Goal: Task Accomplishment & Management: Complete application form

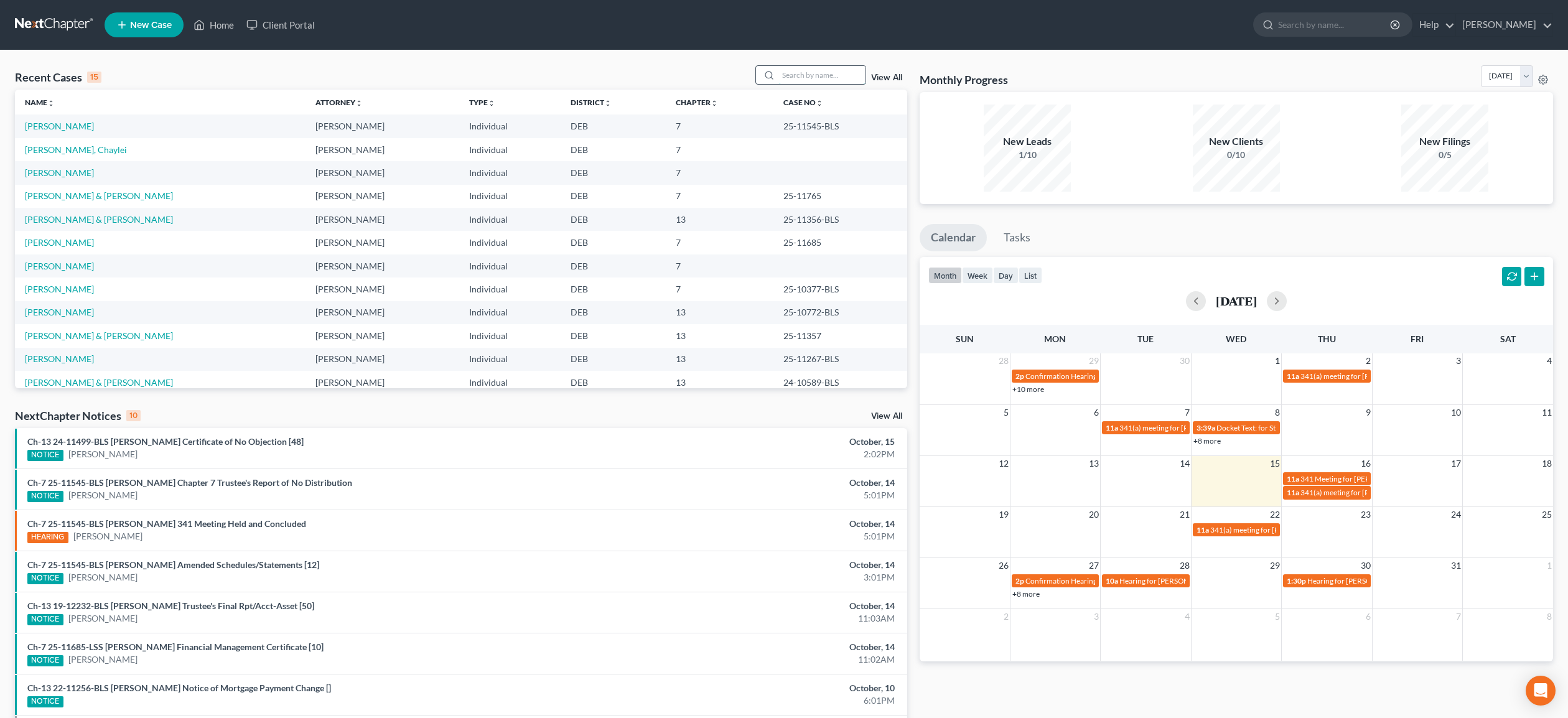
click at [811, 71] on input "search" at bounding box center [822, 75] width 87 height 18
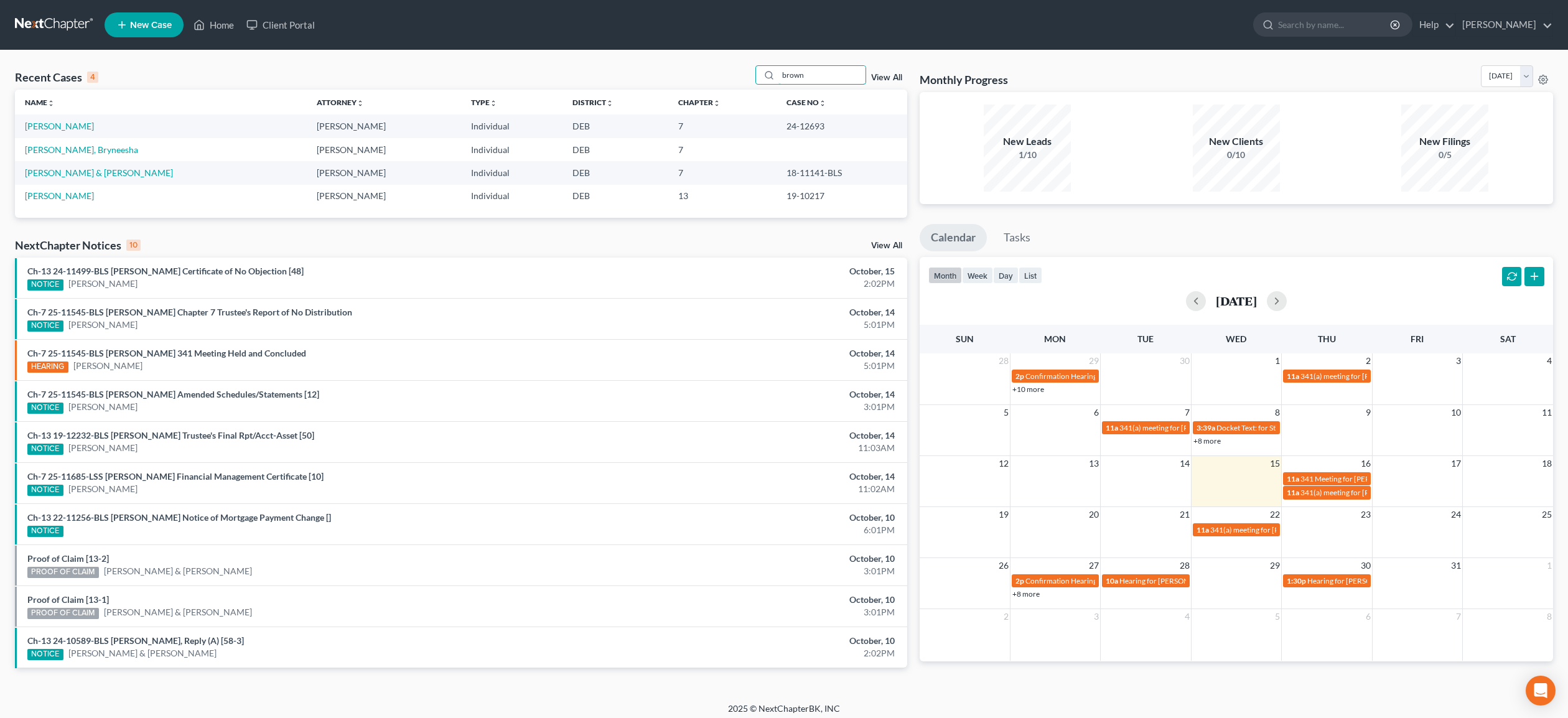
type input "brown"
click at [807, 74] on input "brown" at bounding box center [822, 75] width 87 height 18
click at [69, 127] on link "[PERSON_NAME]" at bounding box center [59, 126] width 69 height 11
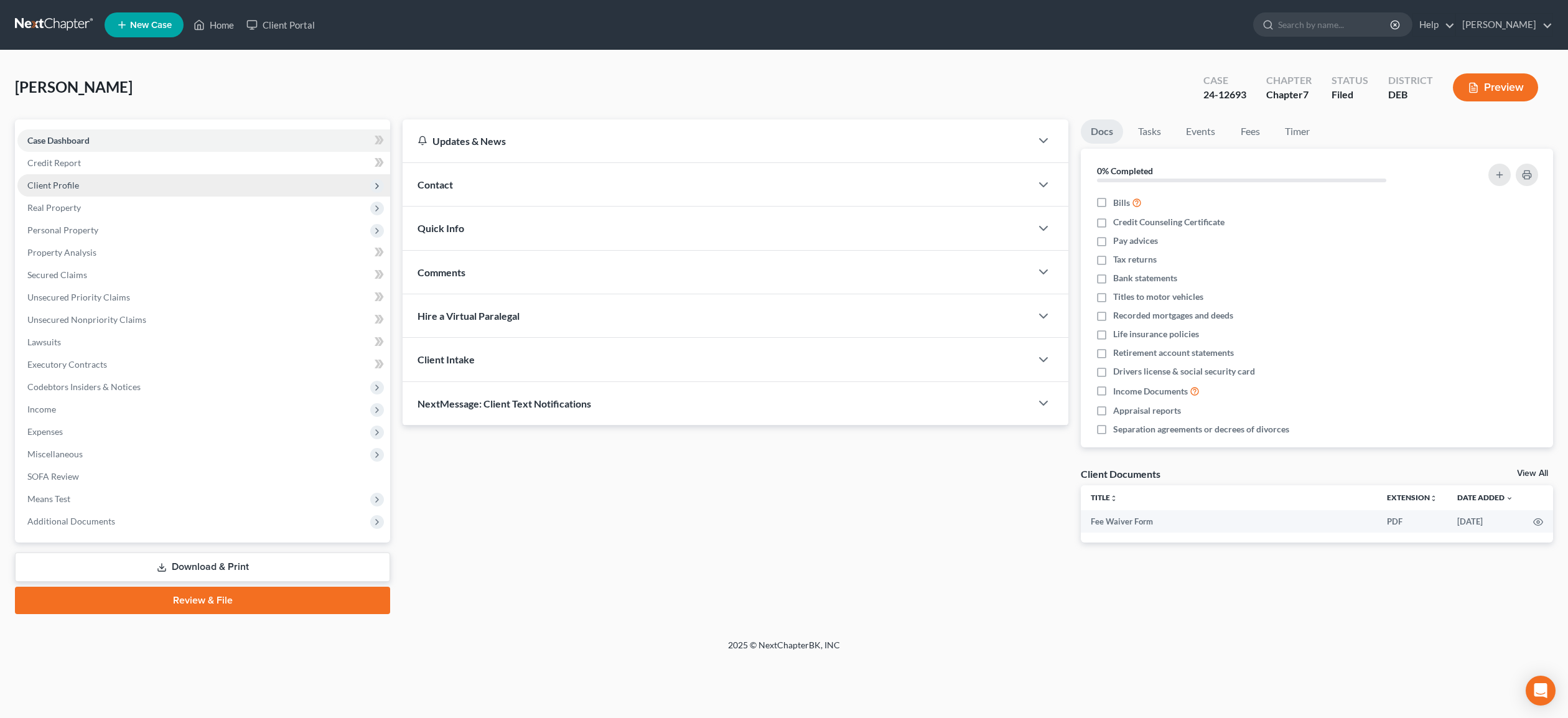
click at [64, 185] on span "Client Profile" at bounding box center [53, 185] width 52 height 11
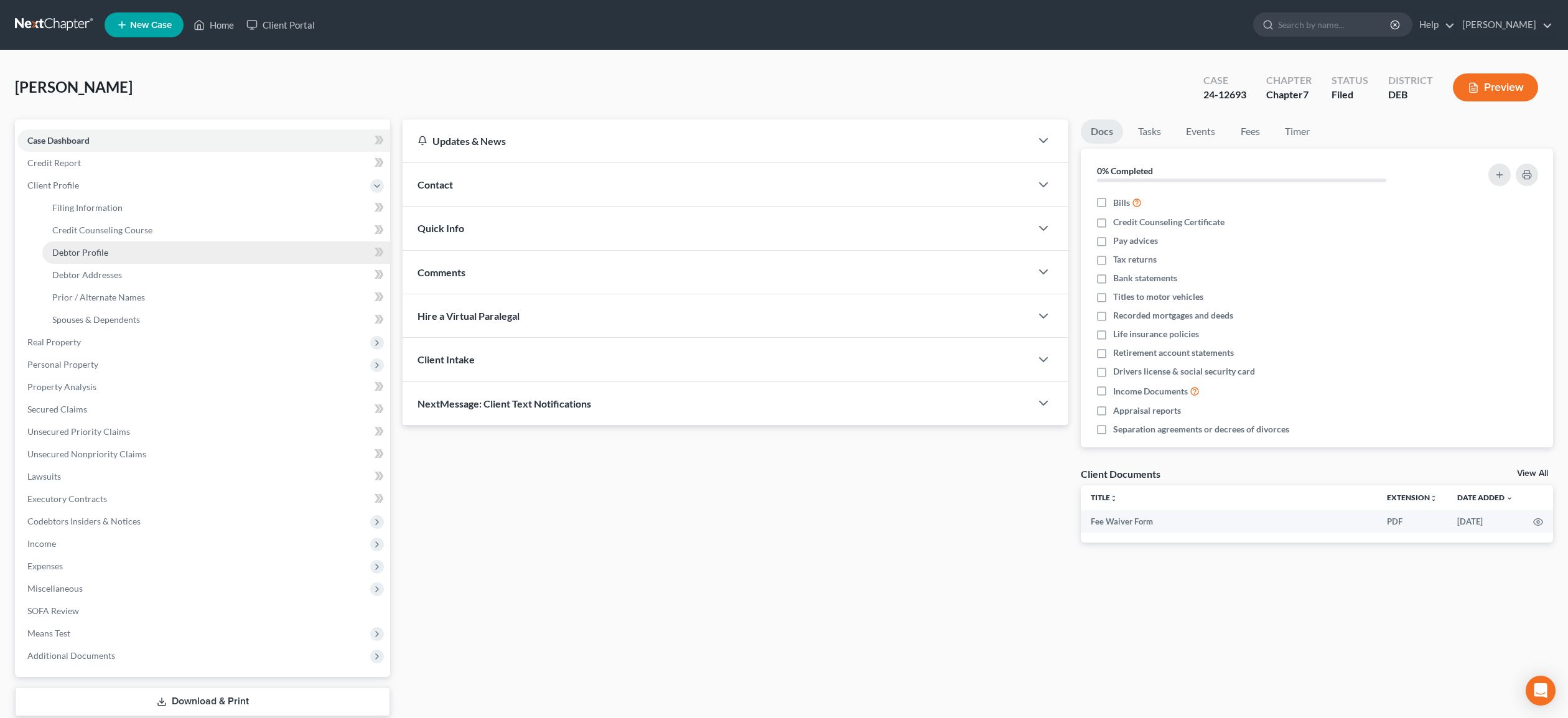
click at [90, 253] on span "Debtor Profile" at bounding box center [80, 252] width 56 height 11
select select "0"
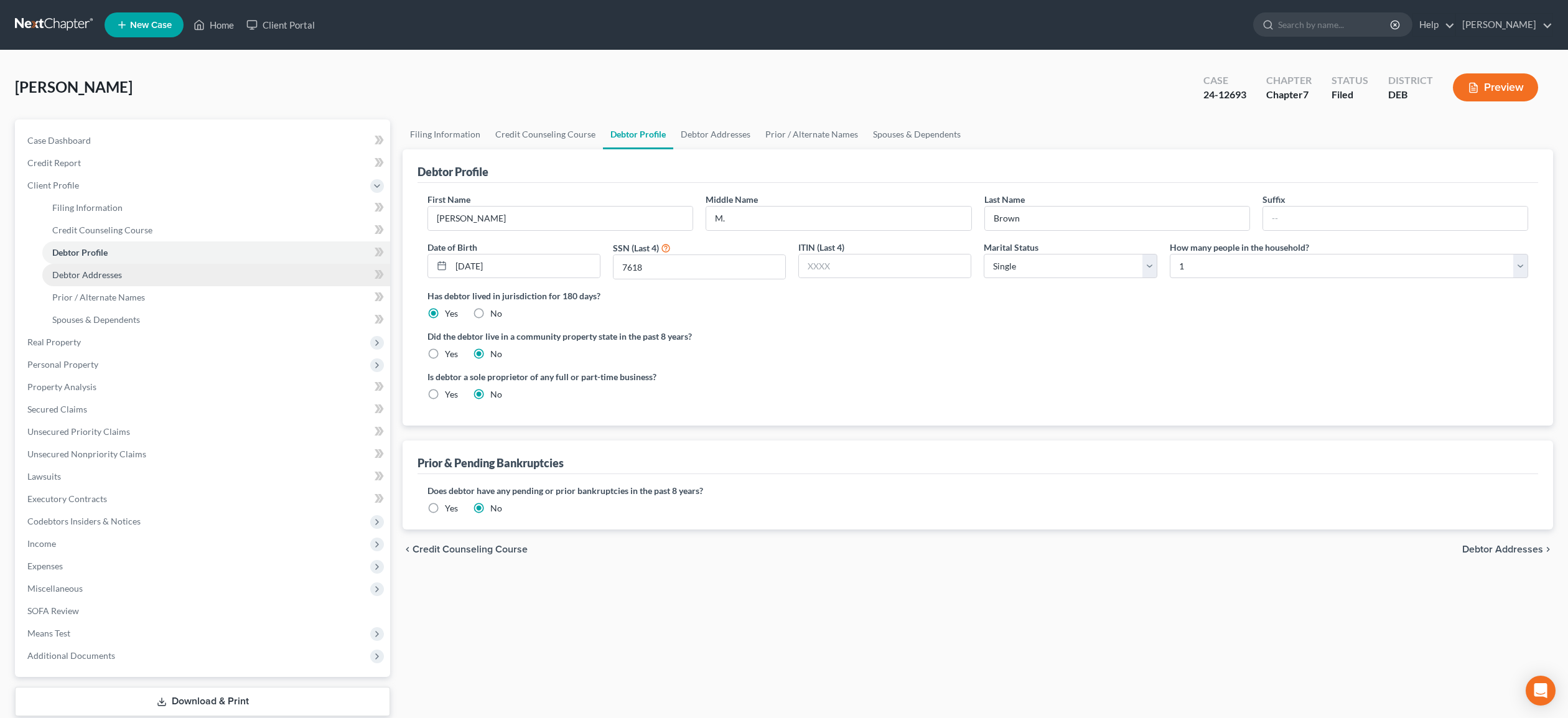
click at [89, 275] on span "Debtor Addresses" at bounding box center [87, 275] width 69 height 11
